Goal: Find specific page/section: Find specific page/section

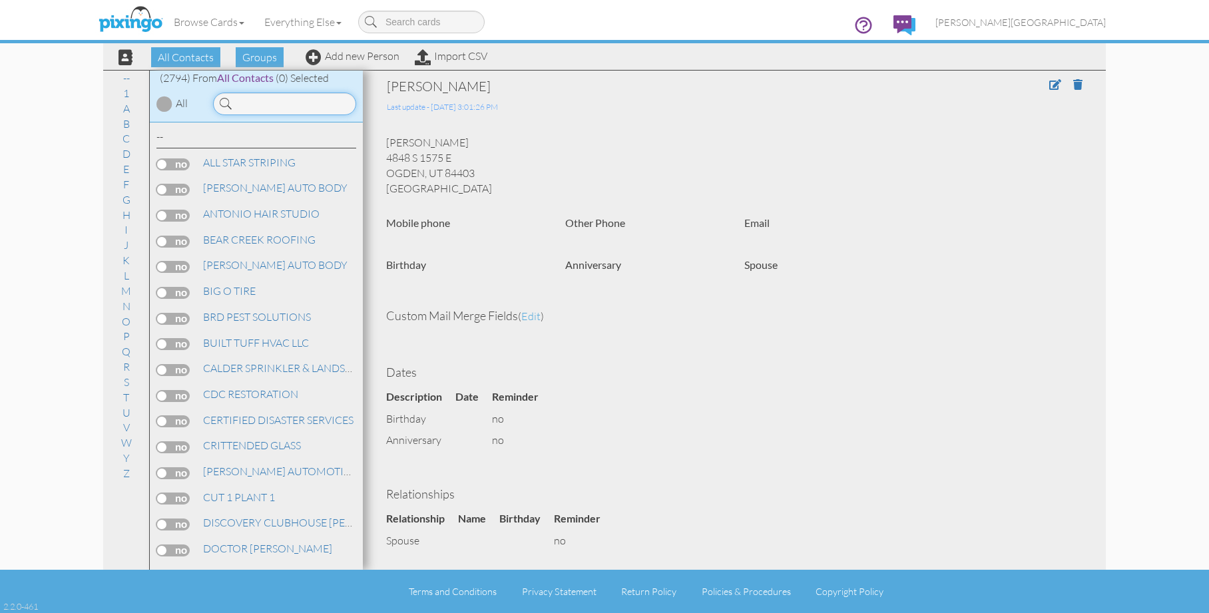
click at [282, 109] on input at bounding box center [284, 104] width 143 height 23
type input "ORTLAND"
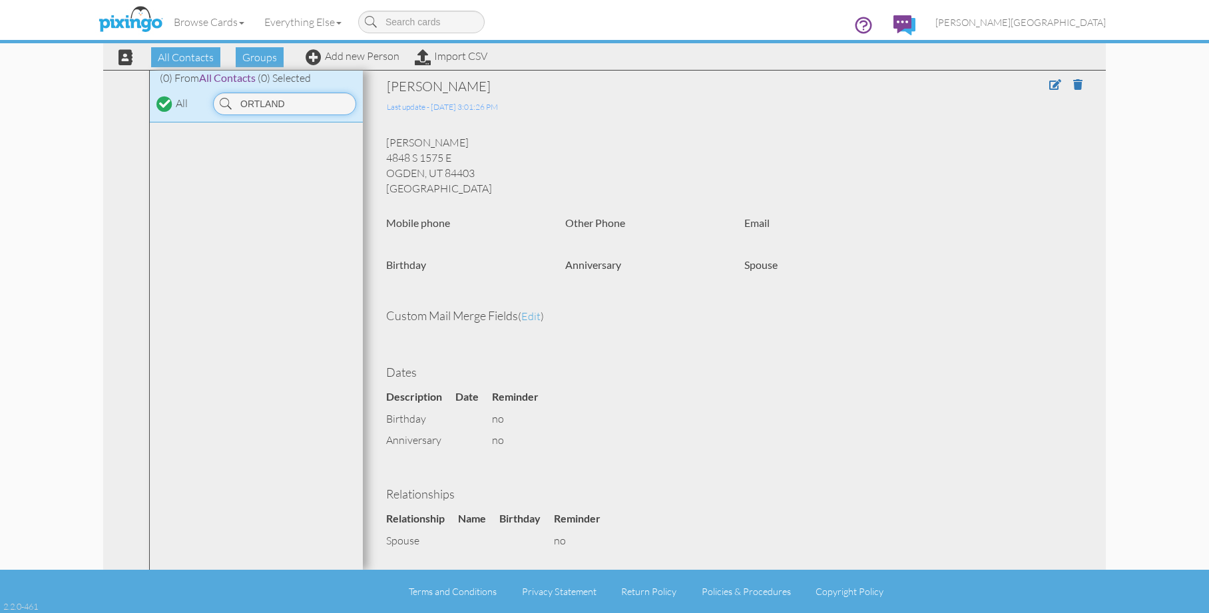
drag, startPoint x: 321, startPoint y: 100, endPoint x: 218, endPoint y: 99, distance: 103.8
click at [218, 99] on input "ORTLAND" at bounding box center [284, 104] width 143 height 23
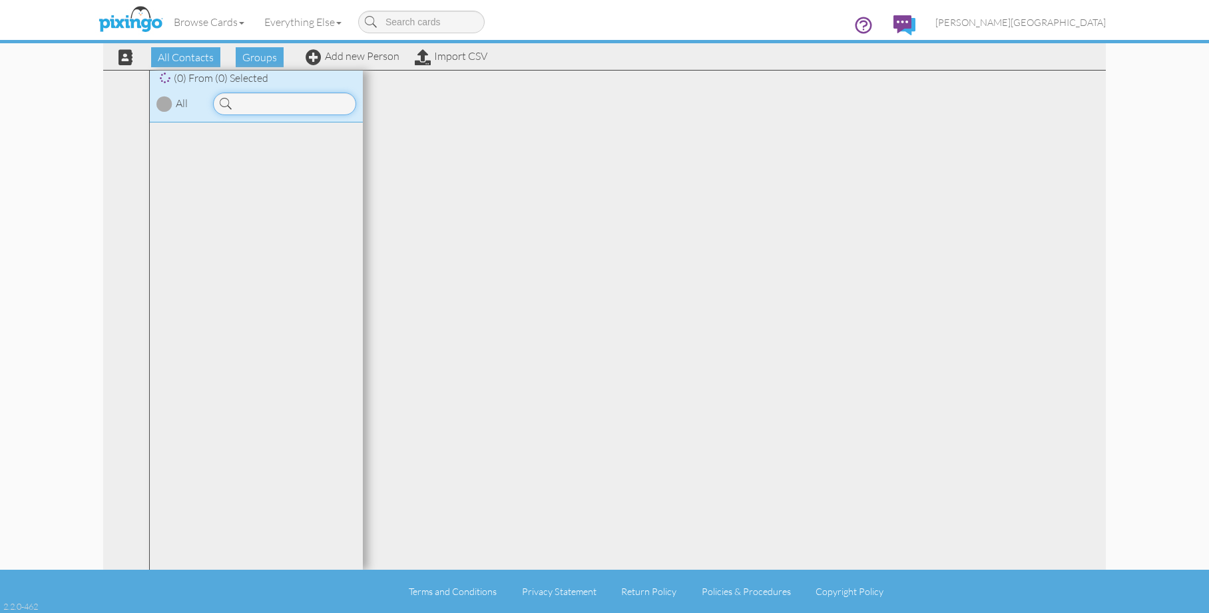
click at [295, 100] on input at bounding box center [284, 104] width 143 height 23
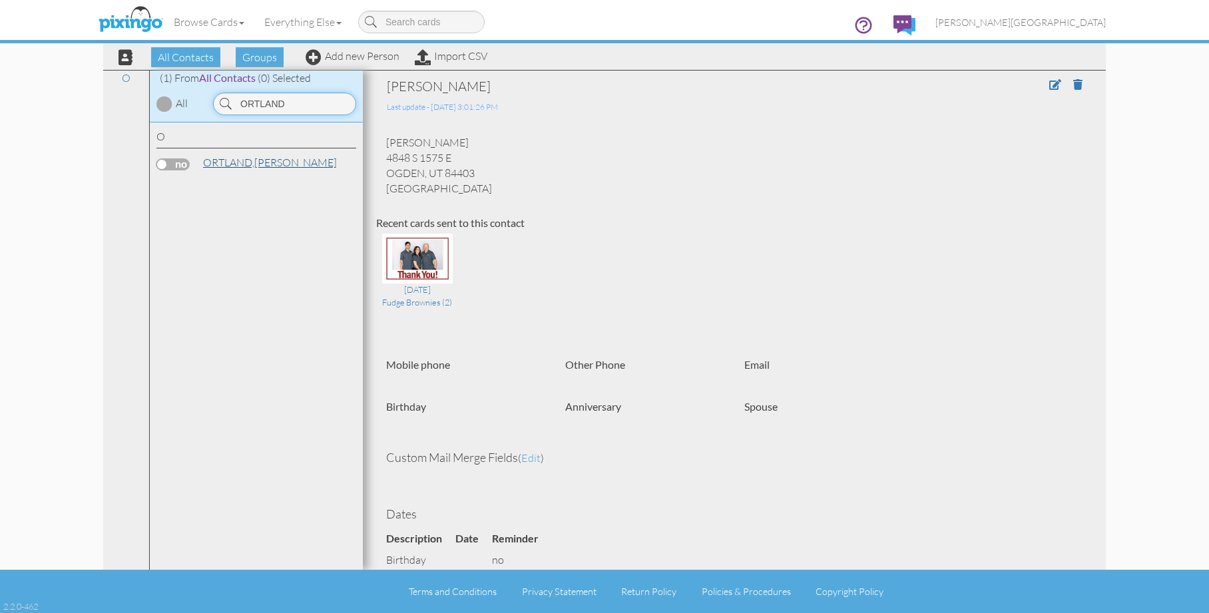
type input "ORTLAND"
click at [292, 168] on link "ORTLAND, CASSIDY" at bounding box center [270, 162] width 136 height 16
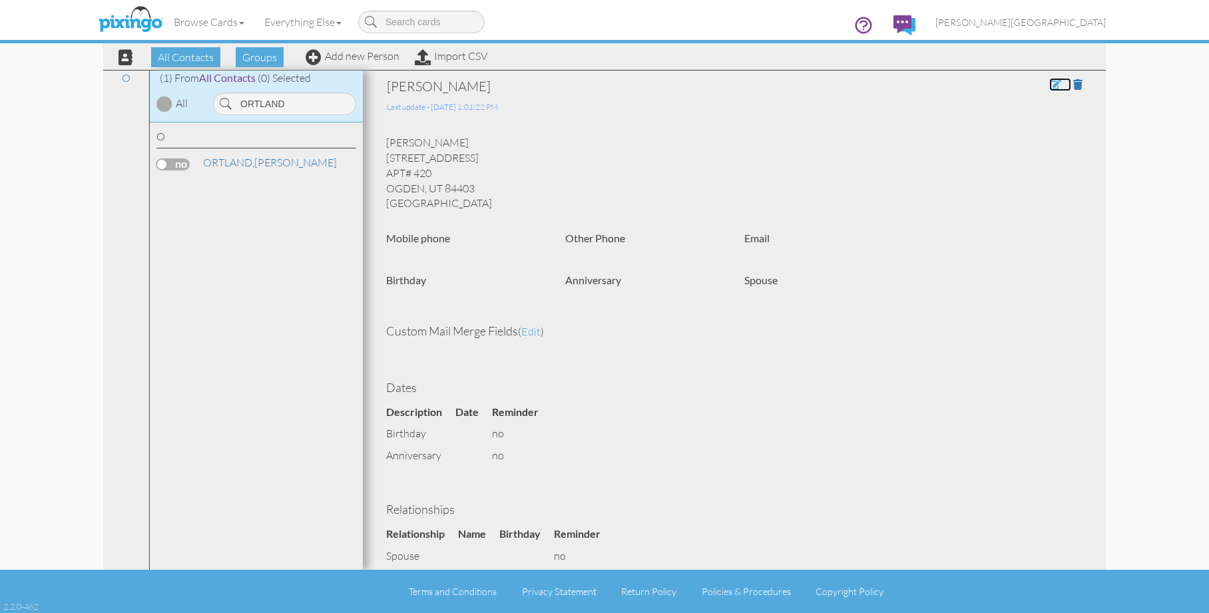
click at [1049, 83] on span at bounding box center [1055, 84] width 12 height 11
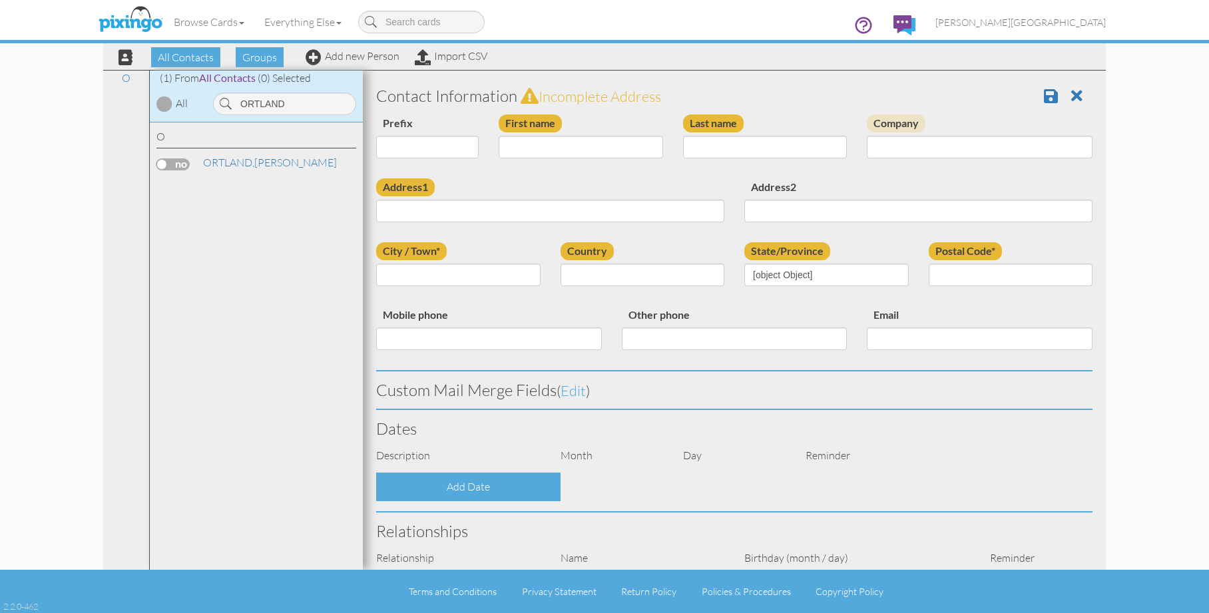
type input "CASSIDY"
type input "ORTLAND"
type input "955 COUNTRY HILL DR"
type input "APT# 420"
type input "OGDEN"
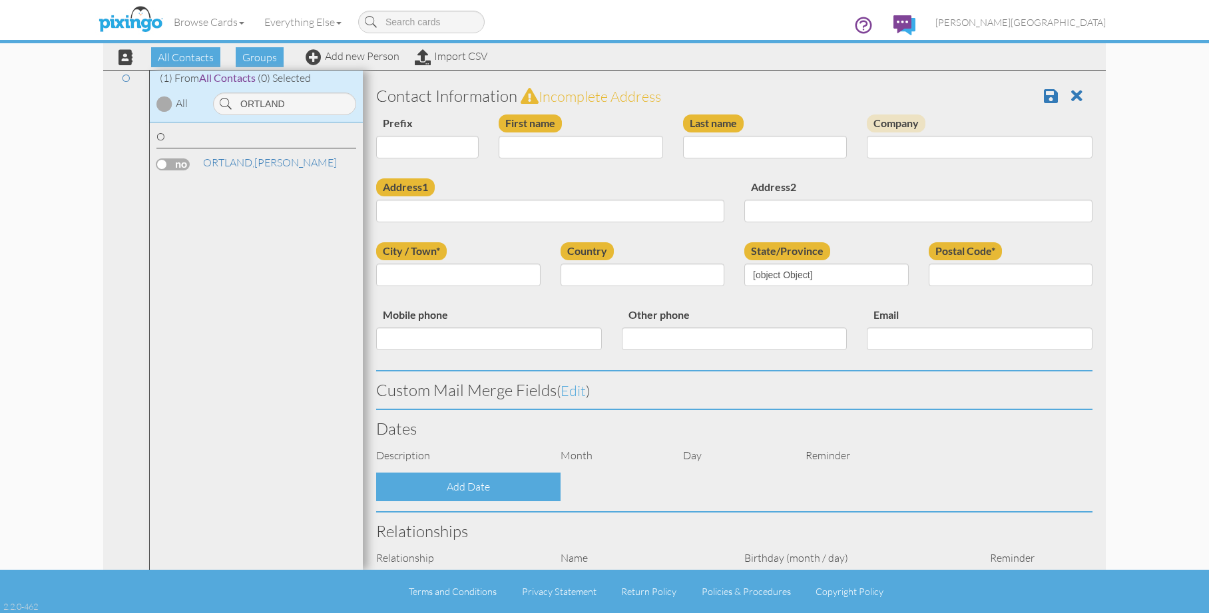
type input "84403"
select select "object:8624"
select select "object:8869"
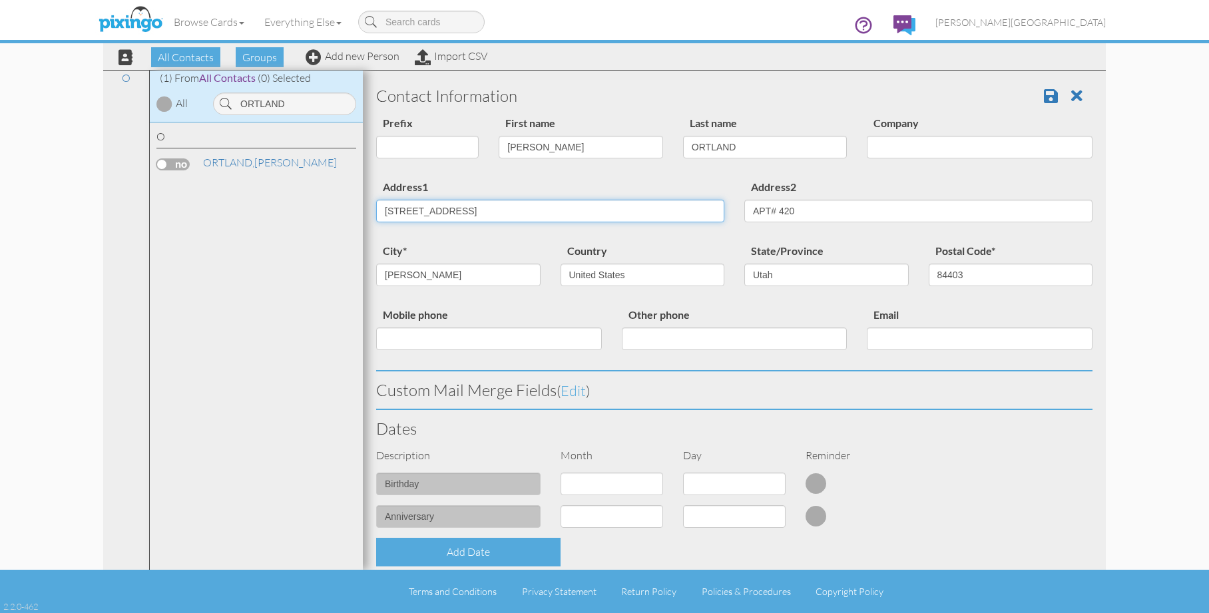
click at [469, 210] on input "955 COUNTRY HILL DR" at bounding box center [550, 211] width 348 height 23
type input "955 COUNTRY HILLS DR"
click at [1044, 94] on span at bounding box center [1051, 96] width 14 height 16
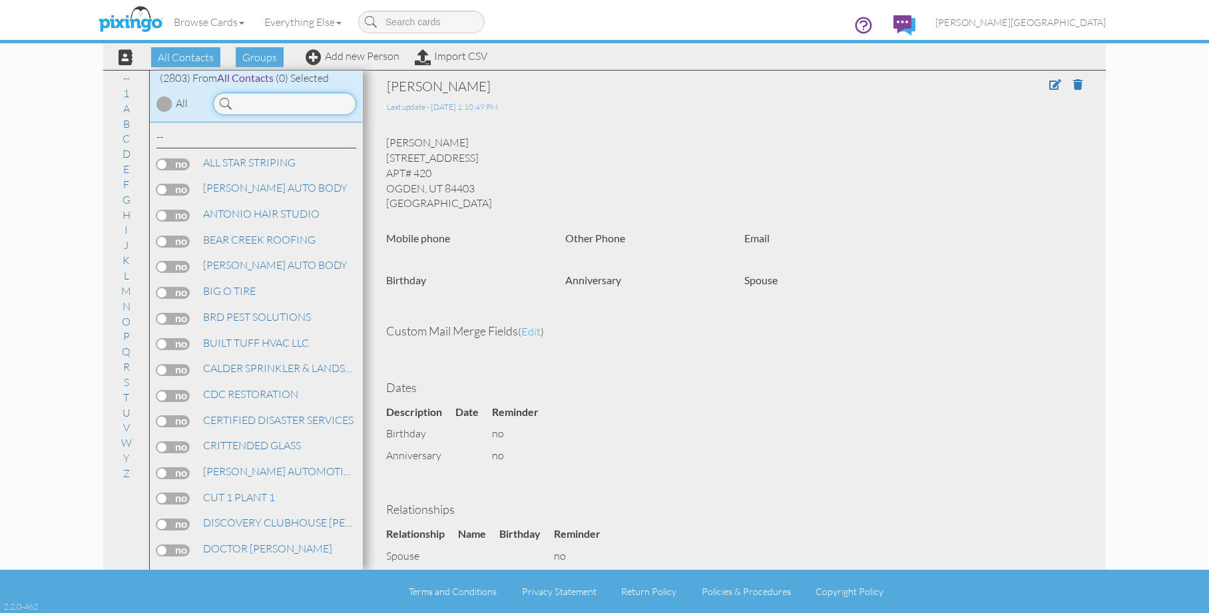
click at [298, 107] on input at bounding box center [284, 104] width 143 height 23
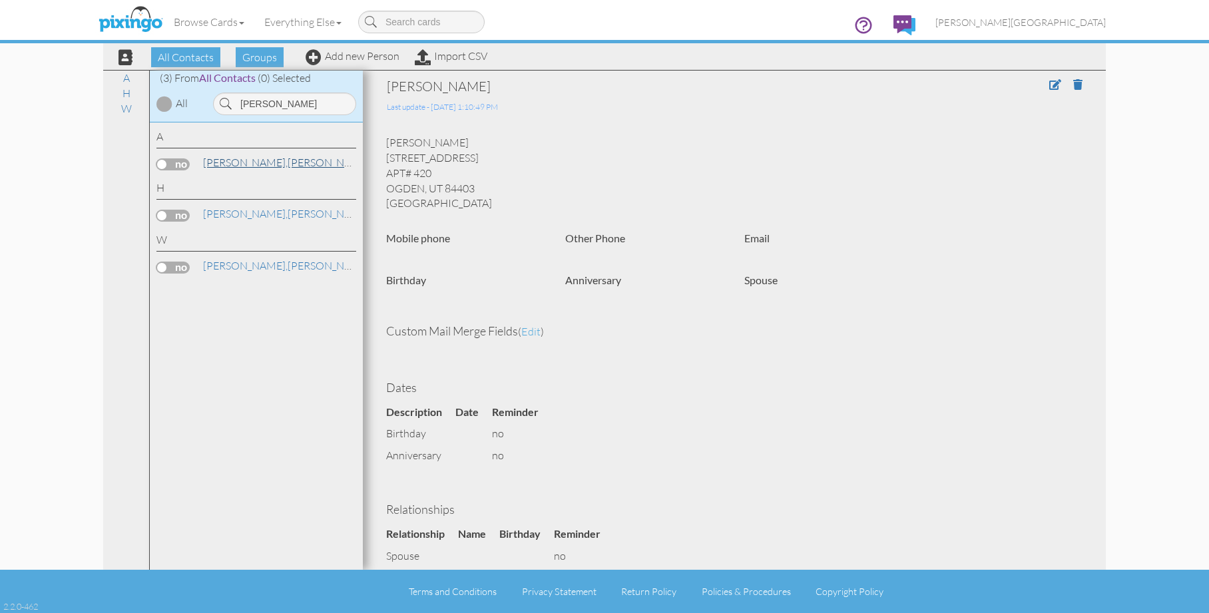
click at [271, 158] on span "[PERSON_NAME]," at bounding box center [245, 162] width 85 height 13
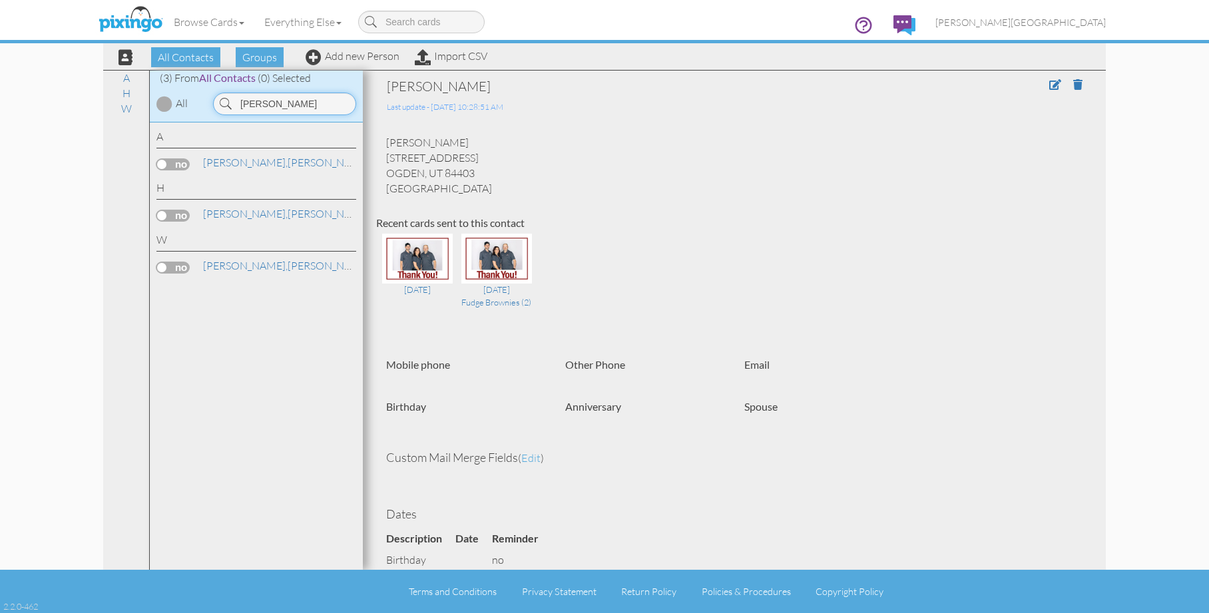
drag, startPoint x: 302, startPoint y: 106, endPoint x: 170, endPoint y: 106, distance: 131.8
click at [170, 106] on div "(3) From All Contacts (0) Selected All GAVIN" at bounding box center [256, 97] width 213 height 52
type input "HAVEY"
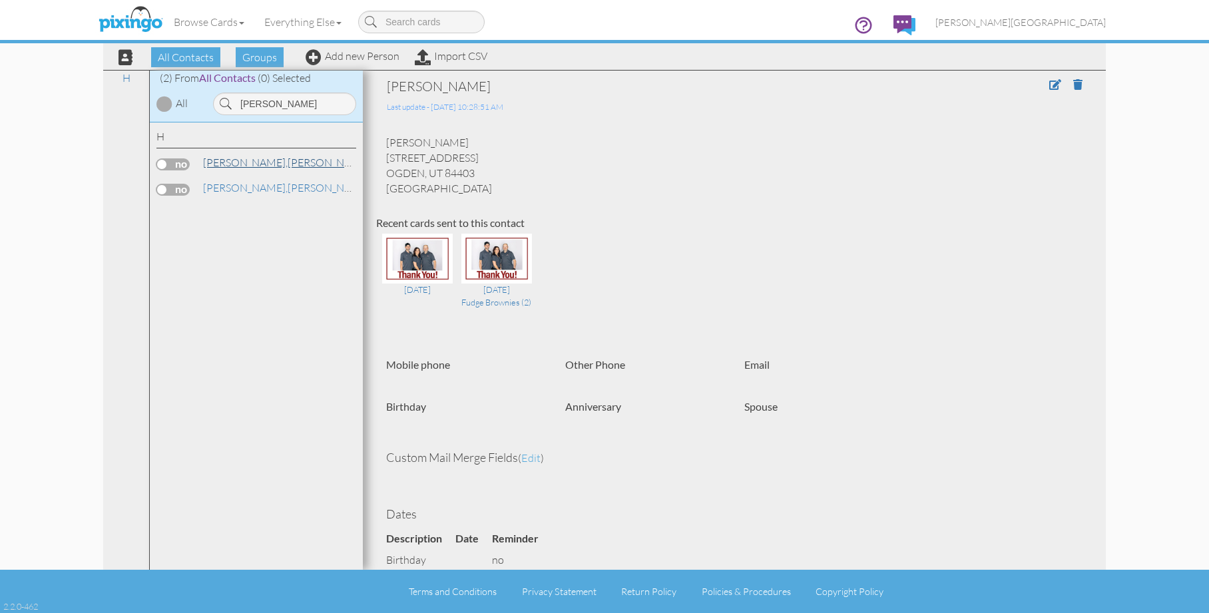
click at [248, 161] on link "HAVEY, CHAD / SHAUNA" at bounding box center [332, 162] width 260 height 16
